Goal: Task Accomplishment & Management: Complete application form

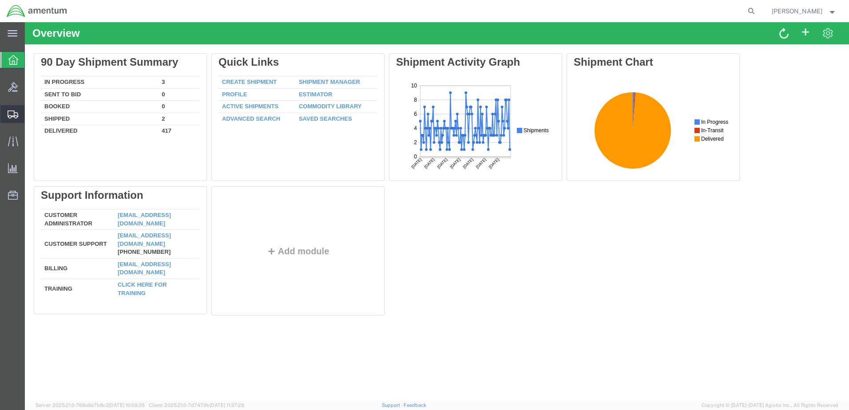
click at [0, 0] on span "Create Shipment" at bounding box center [0, 0] width 0 height 0
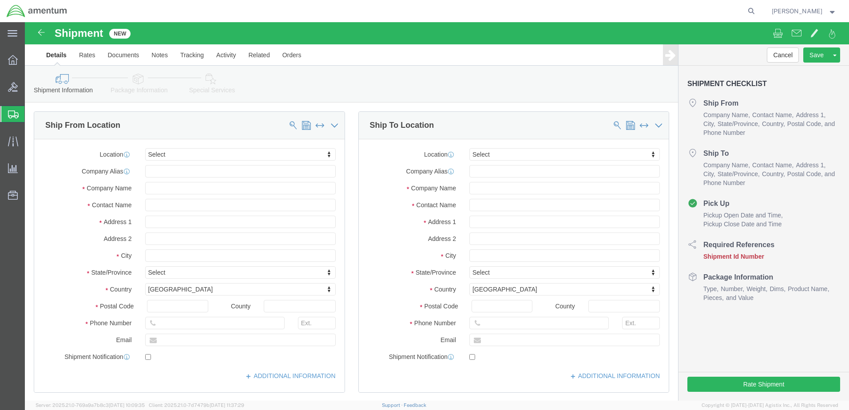
select select
click input "text"
type input "[PERSON_NAME]"
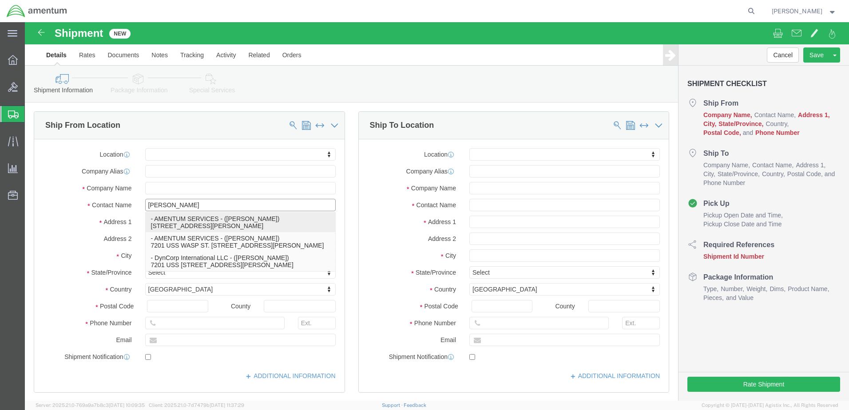
click p "- AMENTUM SERVICES - ([PERSON_NAME]) [STREET_ADDRESS][PERSON_NAME]"
select select
type input "7201 USS WASP ST"
type input "BLDG 2992"
type input "32570"
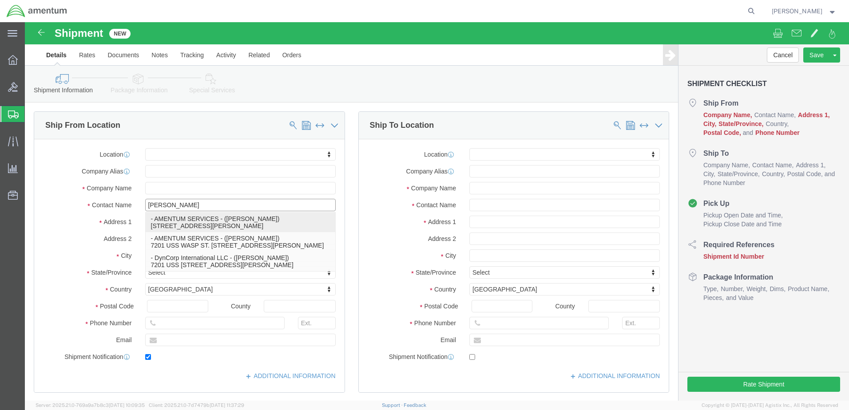
type input "[PHONE_NUMBER]"
type input "[PERSON_NAME][EMAIL_ADDRESS][PERSON_NAME][DOMAIN_NAME]"
checkbox input "true"
type input "AMENTUM SERVICES"
type input "[PERSON_NAME]"
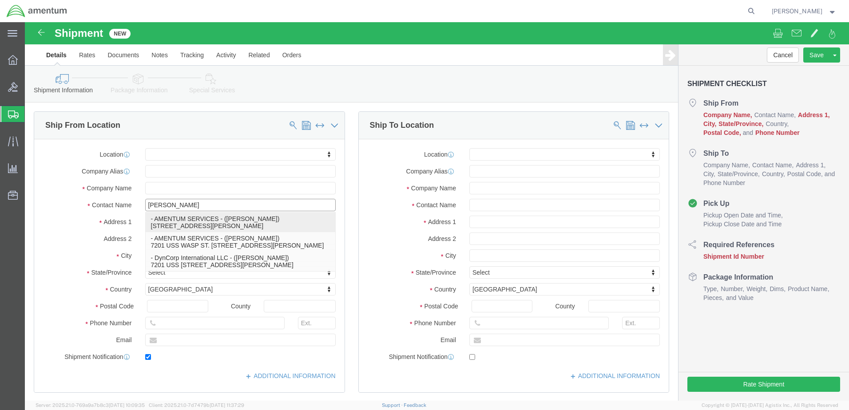
type input "[PERSON_NAME]"
select select "FL"
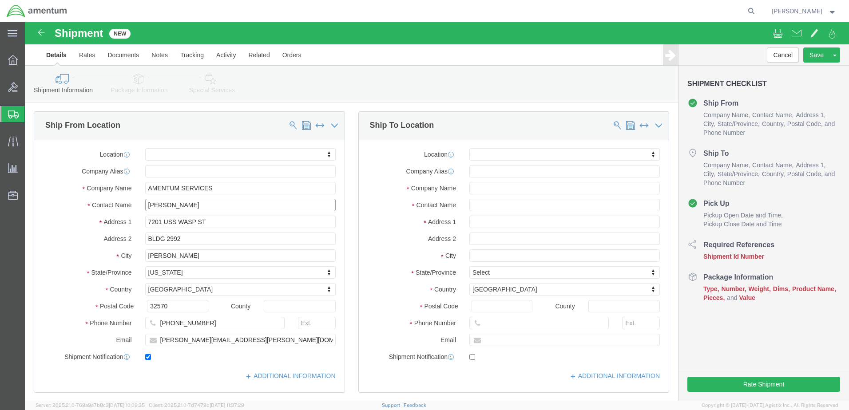
type input "[PERSON_NAME]"
click input "text"
type input "M"
click input "text"
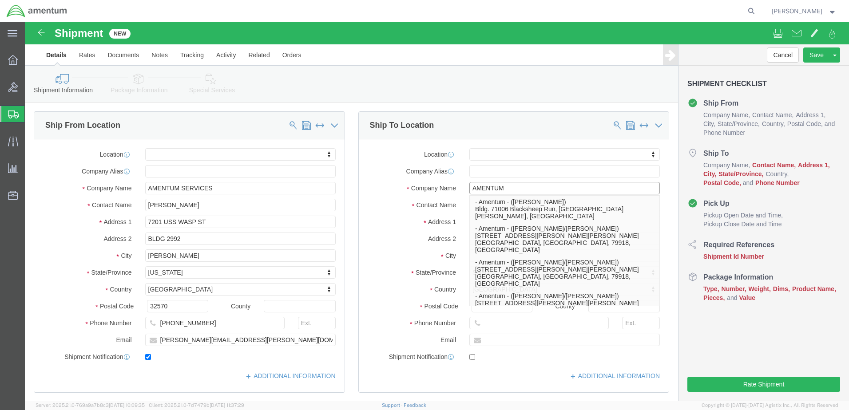
type input "AMENTUM"
click div "Location My Profile Location [PHONE_NUMBER] [PHONE_NUMBER] [PHONE_NUMBER] [PHON…"
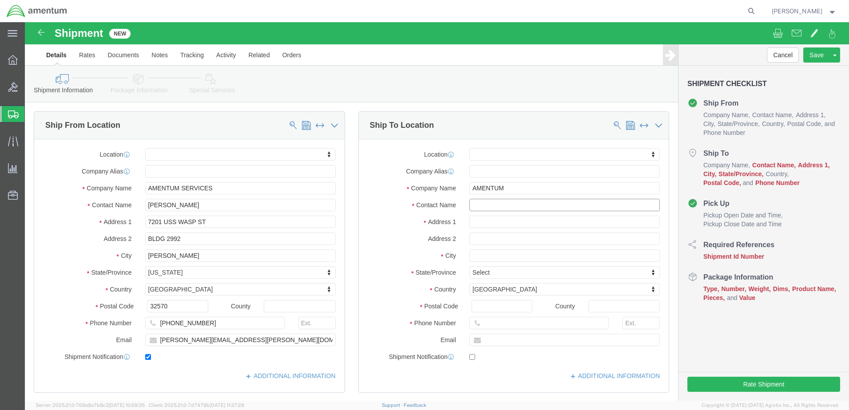
click input "text"
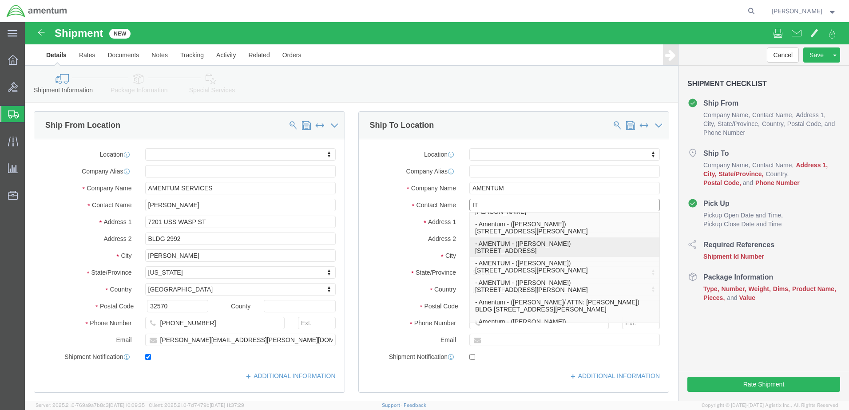
scroll to position [133, 0]
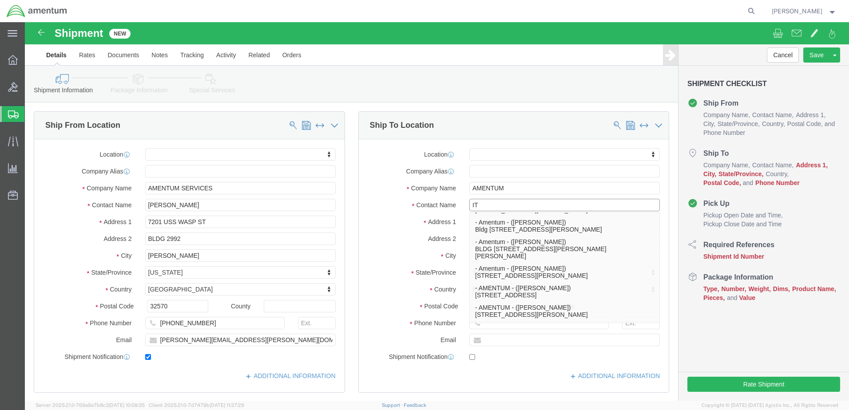
type input "I"
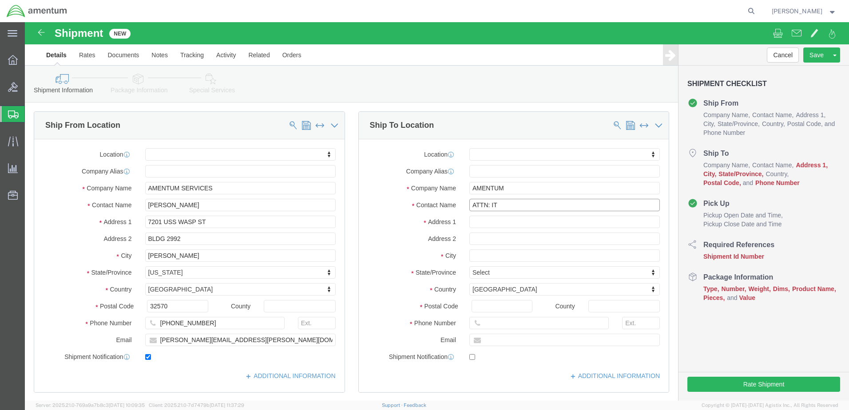
scroll to position [0, 0]
type input "ATTN: IT ASSET MGMT MOBILE DEVICES"
click input "text"
type input "[STREET_ADDRESS]"
select select
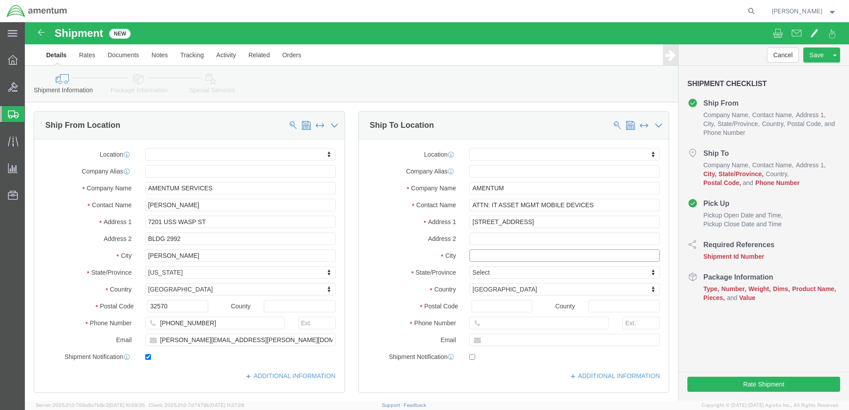
click input "text"
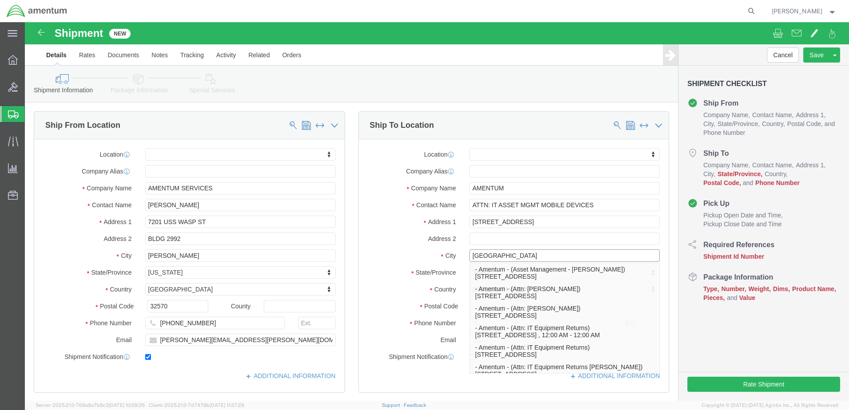
type input "[GEOGRAPHIC_DATA]"
click div "City [GEOGRAPHIC_DATA] - Amentum - (Asset Management - [PERSON_NAME]) [STREET_A…"
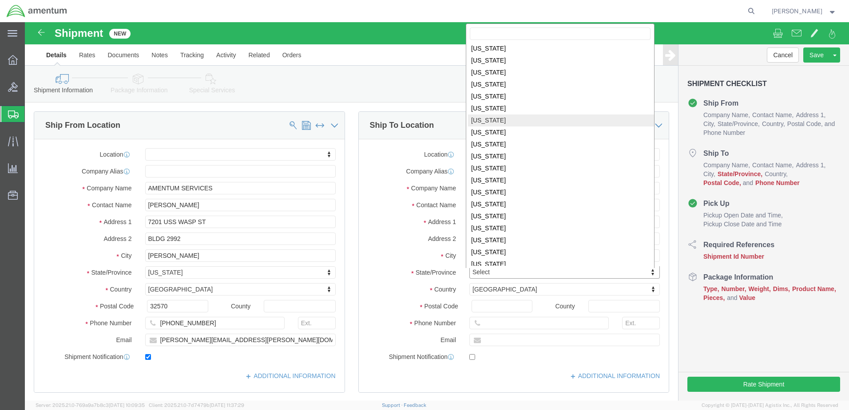
scroll to position [446, 0]
select select
select select "[GEOGRAPHIC_DATA]"
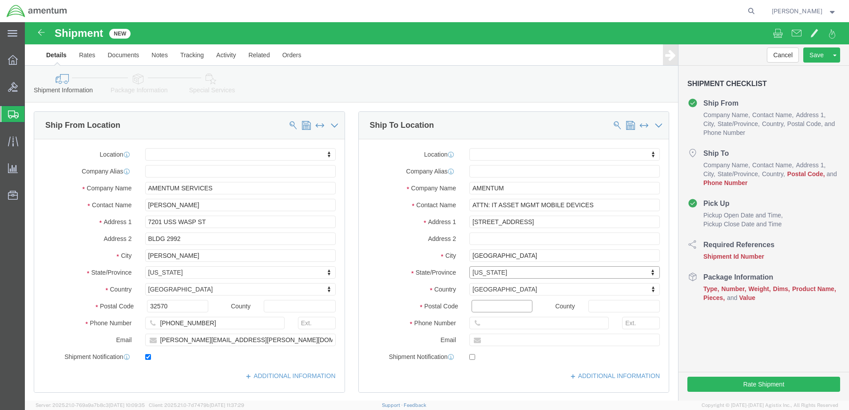
click input "Postal Code"
type input "76177"
select select
click input "text"
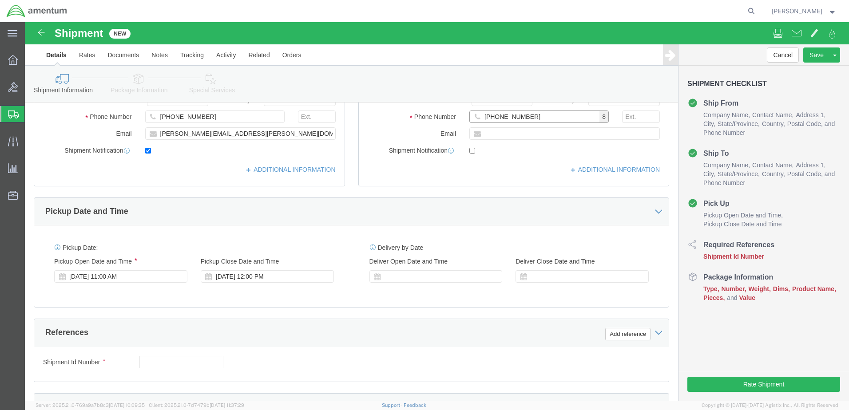
scroll to position [222, 0]
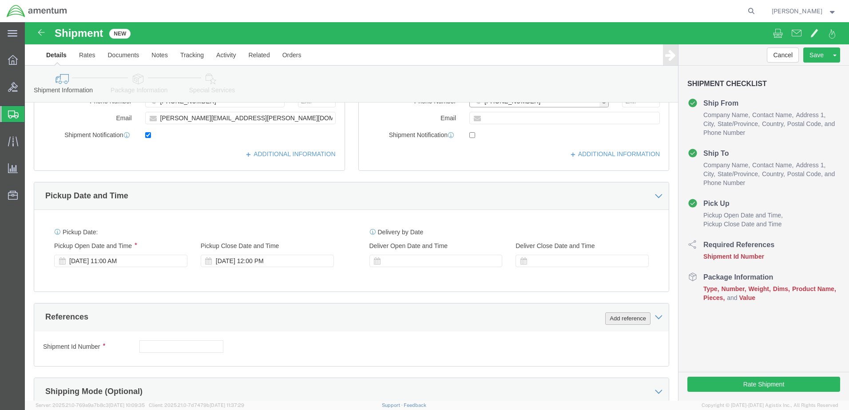
type input "[PHONE_NUMBER]"
click button "Add reference"
click div "[DATE] 12:00 PM"
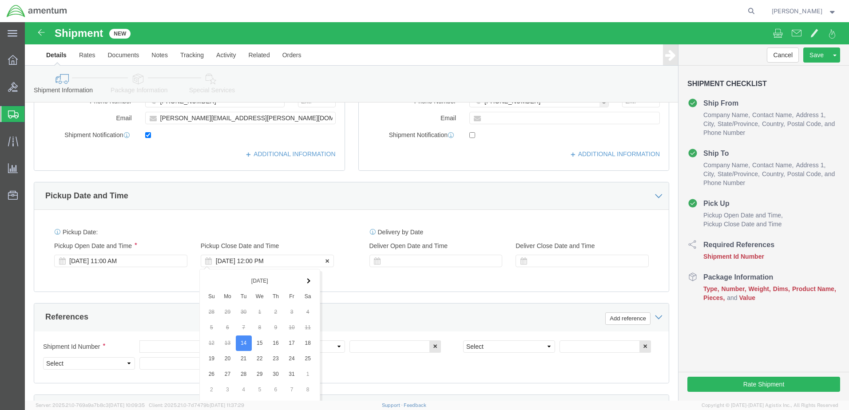
scroll to position [401, 0]
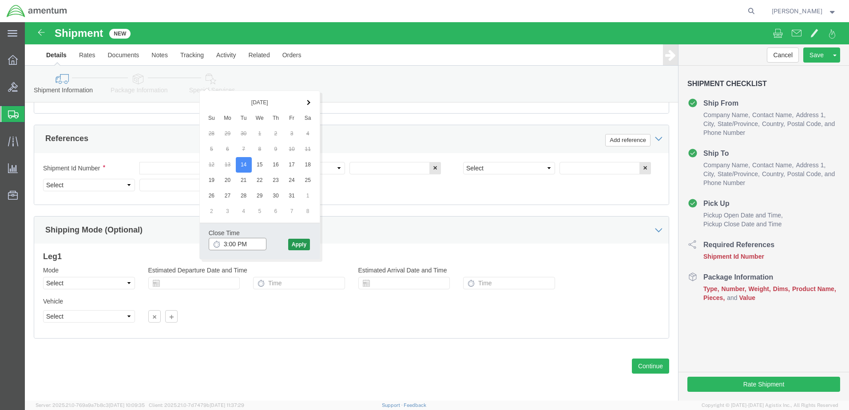
type input "3:00 PM"
click button "Apply"
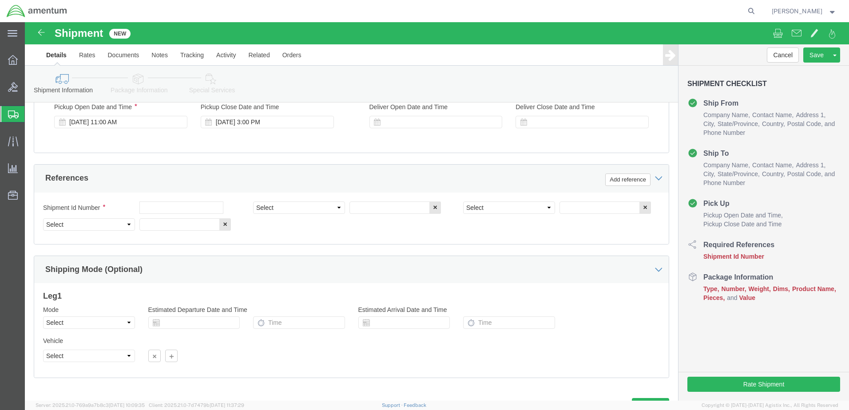
scroll to position [312, 0]
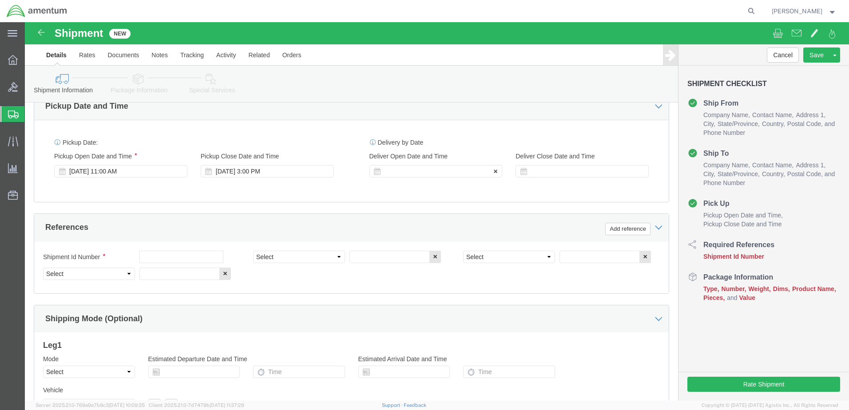
click div
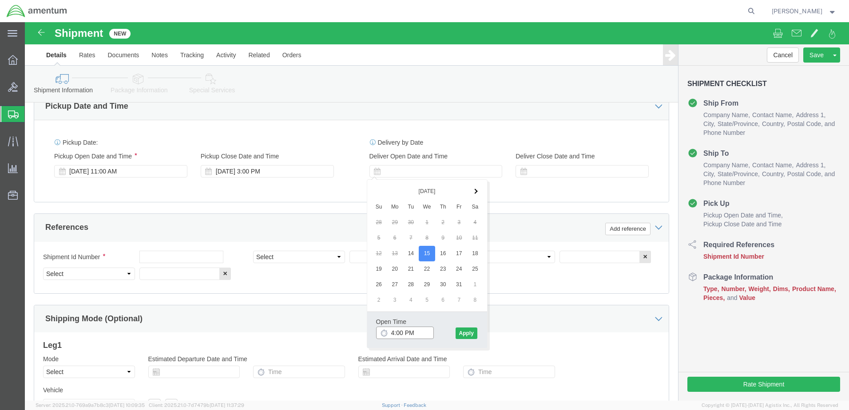
click input "4:00 PM"
type input "7:00 AM"
click button "Apply"
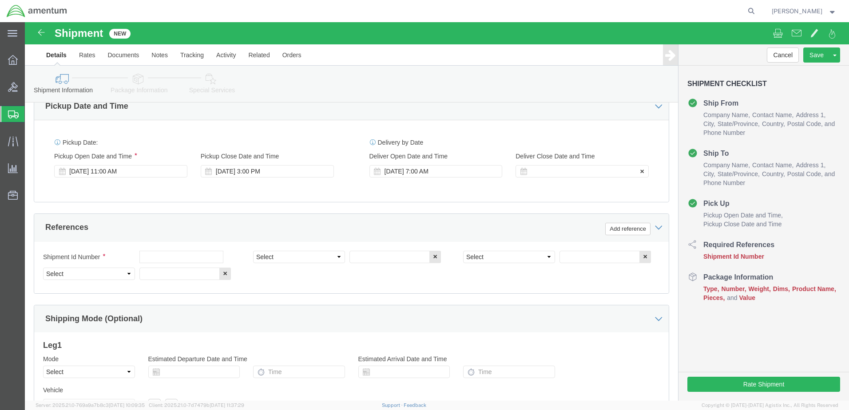
click div
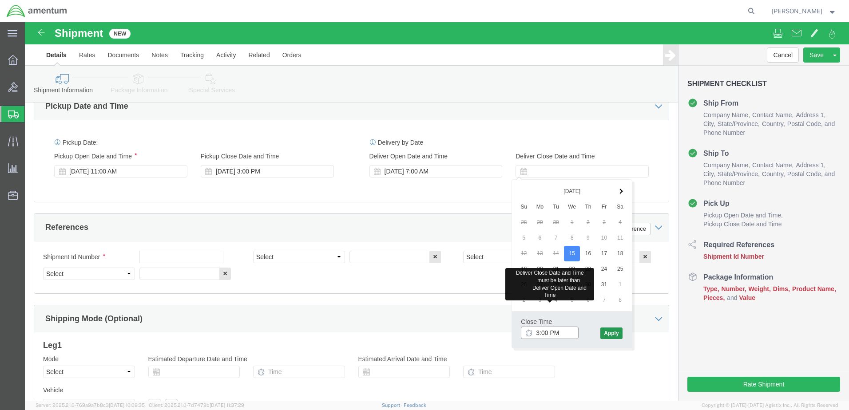
type input "3:00 PM"
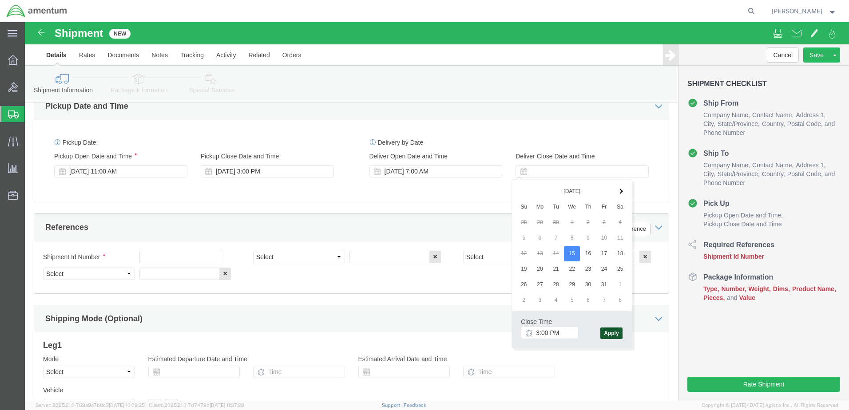
click button "Apply"
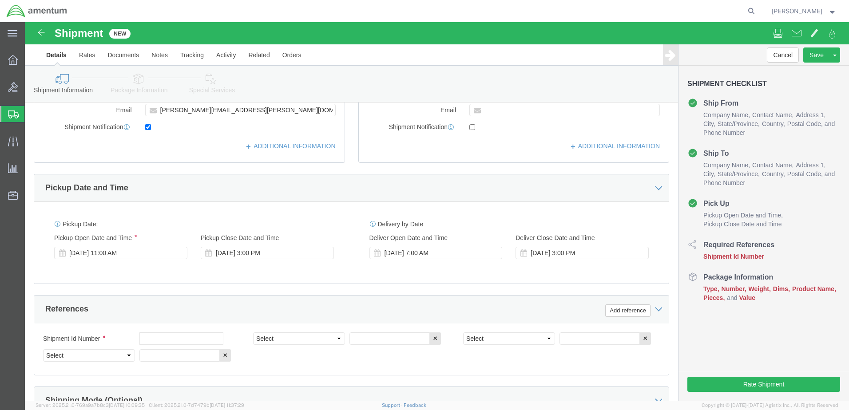
scroll to position [90, 0]
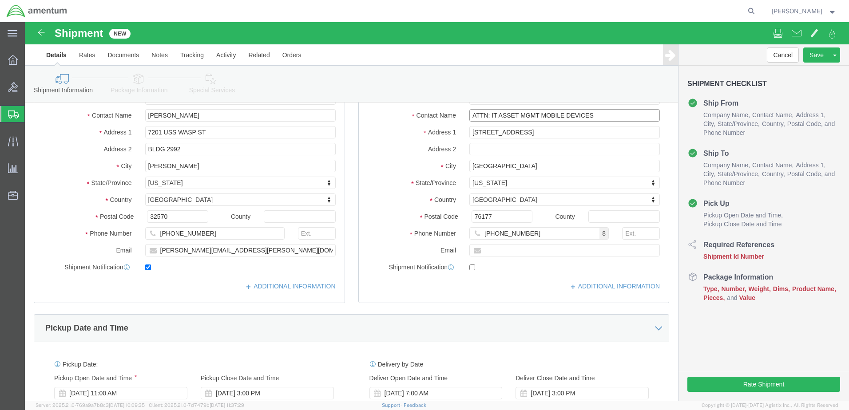
drag, startPoint x: 512, startPoint y: 93, endPoint x: 566, endPoint y: 92, distance: 54.2
click input "ATTN: IT ASSET MGMT MOBILE DEVICES"
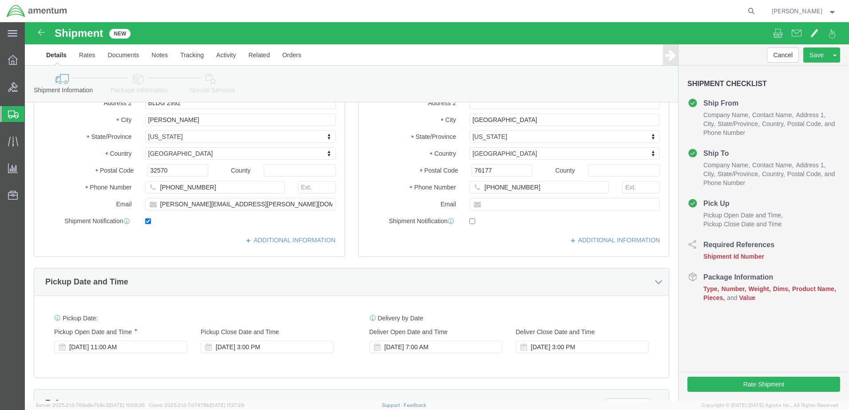
scroll to position [267, 0]
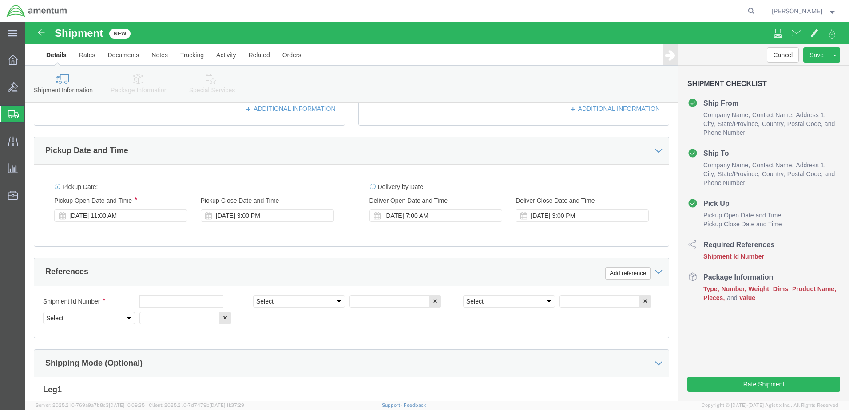
type input "ATTN: IT ASSET MGMT"
click select "Select Account Type Activity ID Airline Appointment Number ASN Batch Request # …"
select select "DEPT"
click select "Select Account Type Activity ID Airline Appointment Number ASN Batch Request # …"
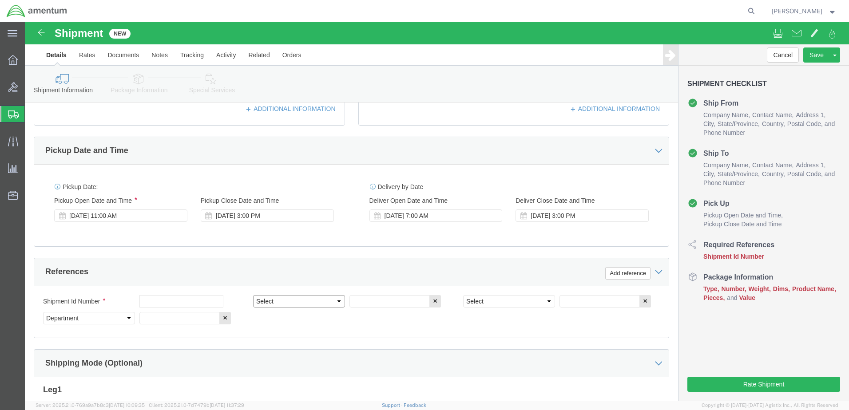
select select "PROJNUM"
click select "Select Account Type Activity ID Airline Appointment Number ASN Batch Request # …"
select select "PCKSLIP"
click select "Select Account Type Activity ID Airline Appointment Number ASN Batch Request # …"
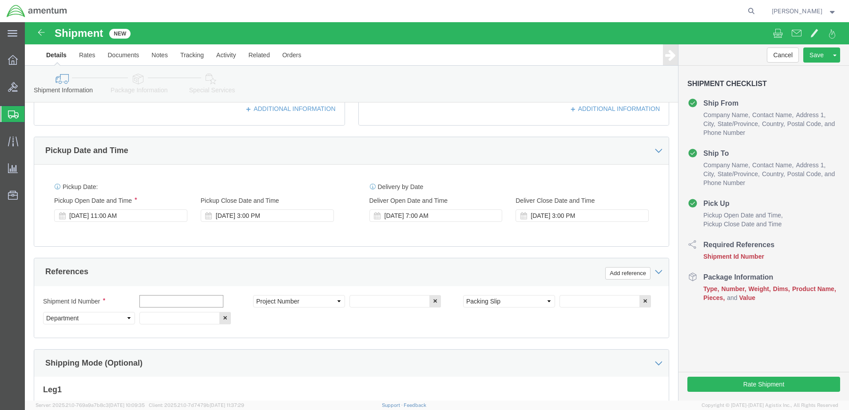
click input "text"
type input "6000"
click input "text"
type input "T44"
click input "text"
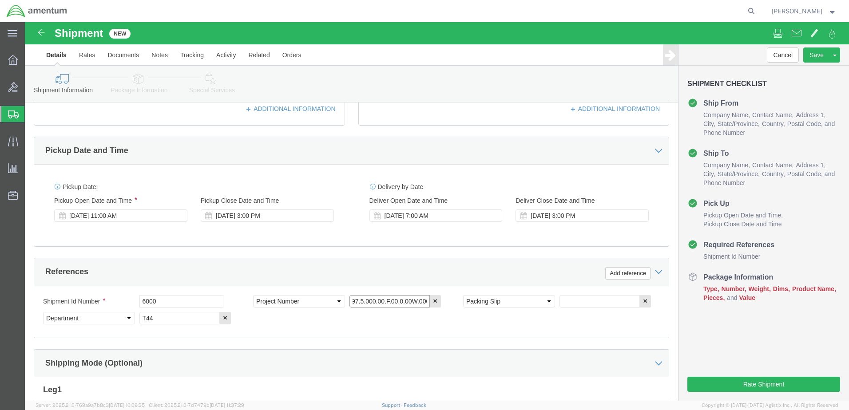
scroll to position [0, 11]
type input "6097.5.000.00.F.00.0.00W.000"
click input "text"
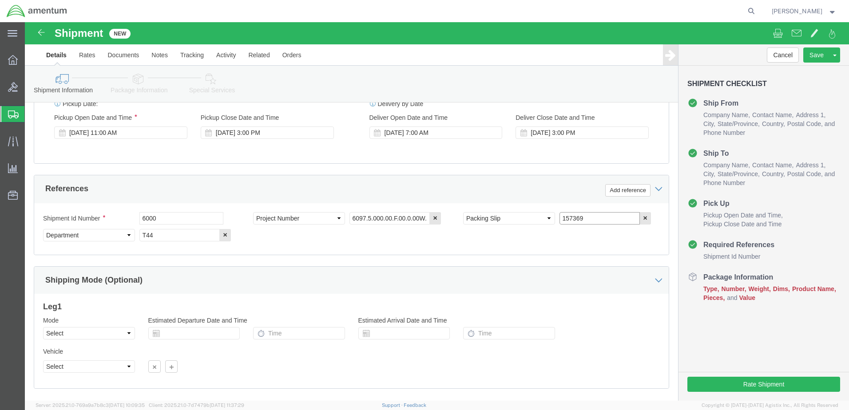
scroll to position [401, 0]
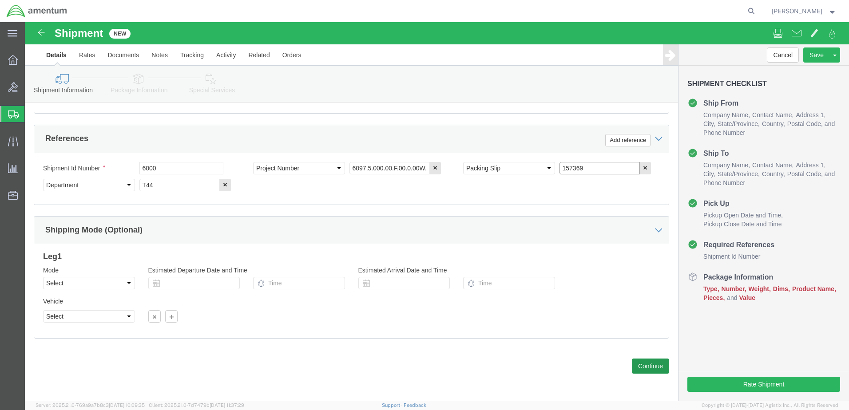
type input "157369"
click button "Continue"
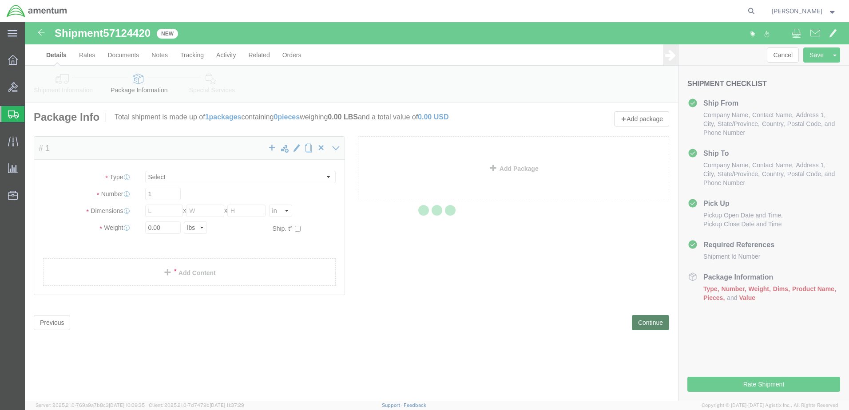
select select "CBOX"
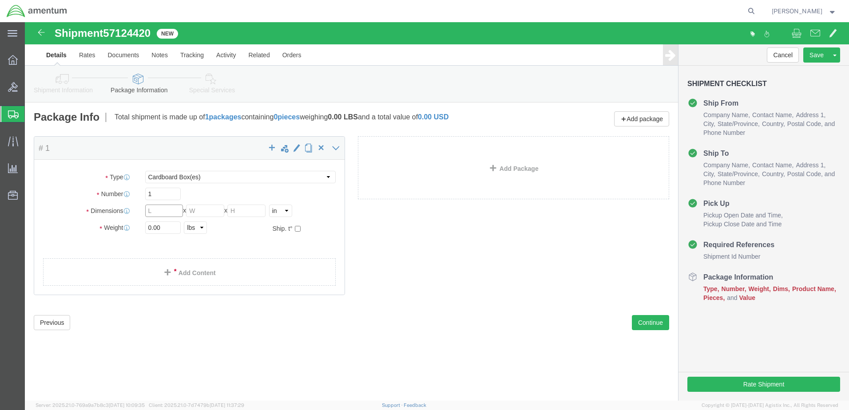
click input "text"
type input "10"
type input "8"
type input "4"
click input "0.00"
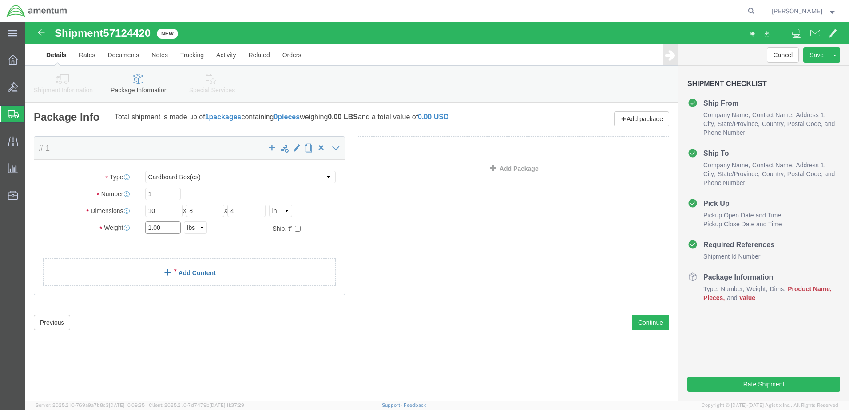
type input "1.00"
click div "Package Content # 1 x Package Type Select BCK Boxes Bale(s) Basket(s) Bolt(s) B…"
drag, startPoint x: 195, startPoint y: 251, endPoint x: 523, endPoint y: 198, distance: 332.1
click link "Add Content"
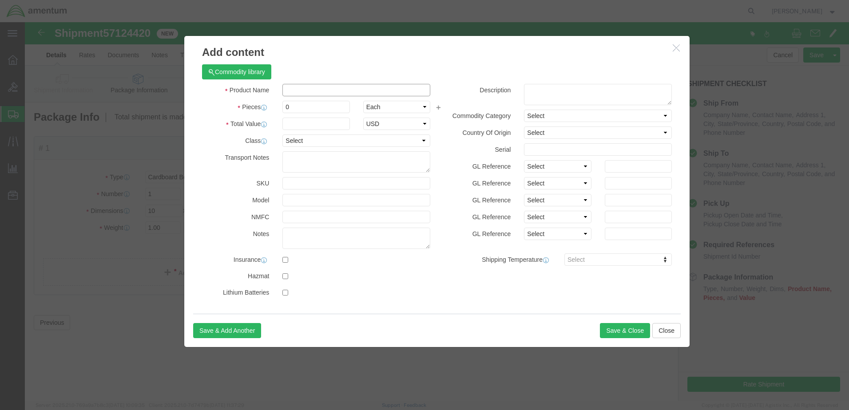
click input "text"
type input "PART"
drag, startPoint x: 269, startPoint y: 85, endPoint x: 256, endPoint y: 85, distance: 12.9
click div "0"
type input "1"
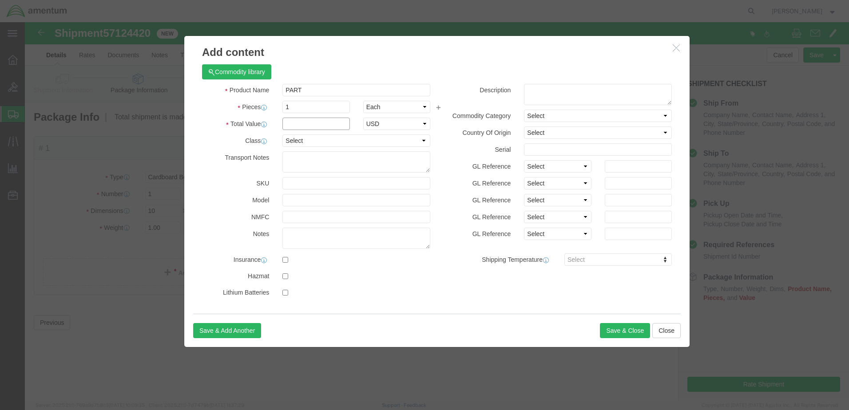
click input "text"
type input "1500"
click button "Save & Close"
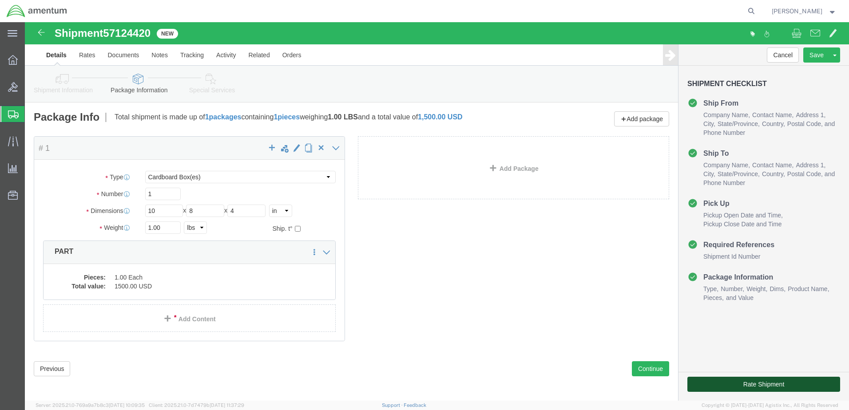
click button "Rate Shipment"
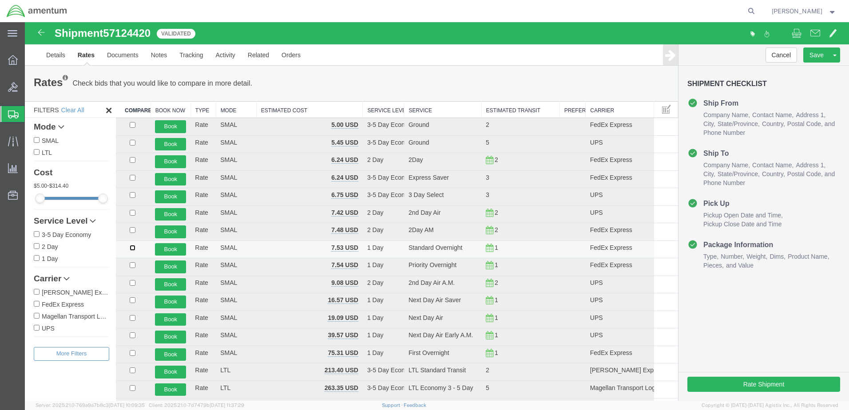
click at [132, 247] on input "checkbox" at bounding box center [133, 248] width 6 height 6
checkbox input "true"
click at [163, 247] on button "Book" at bounding box center [170, 249] width 31 height 13
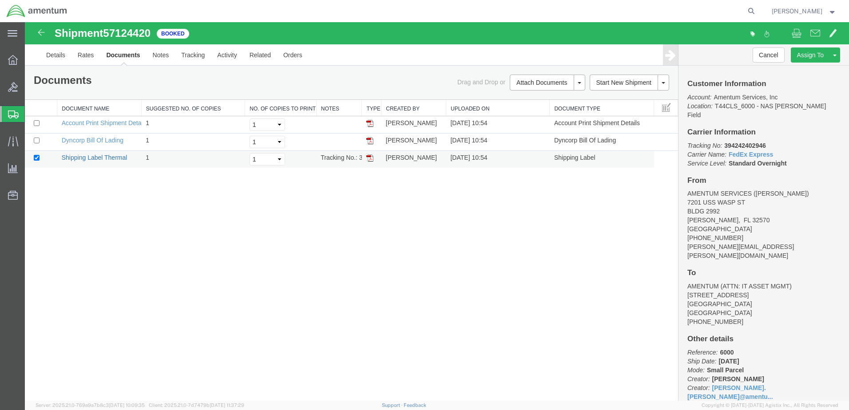
click at [112, 158] on link "Shipping Label Thermal" at bounding box center [95, 157] width 66 height 7
drag, startPoint x: 100, startPoint y: 142, endPoint x: 577, endPoint y: 303, distance: 503.8
click at [100, 142] on link "Dyncorp Bill Of Lading" at bounding box center [93, 140] width 62 height 7
